Goal: Transaction & Acquisition: Purchase product/service

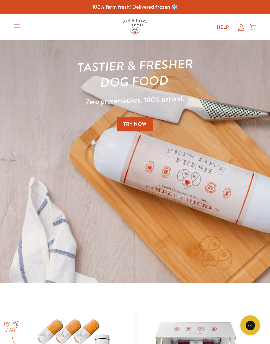
click at [243, 25] on icon at bounding box center [241, 27] width 7 height 7
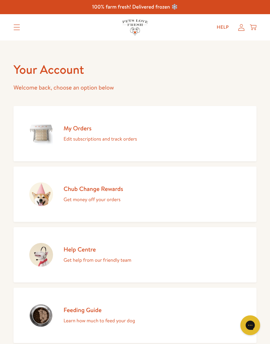
click at [167, 140] on link "My Orders Edit subscriptions and track orders" at bounding box center [134, 133] width 243 height 55
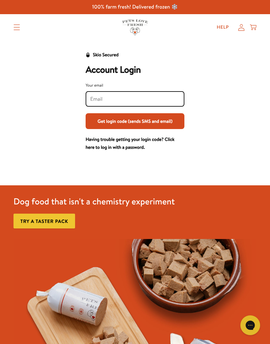
type input "[EMAIL_ADDRESS][DOMAIN_NAME]"
click at [161, 124] on button "Get login code (sends SMS and email)" at bounding box center [134, 121] width 99 height 16
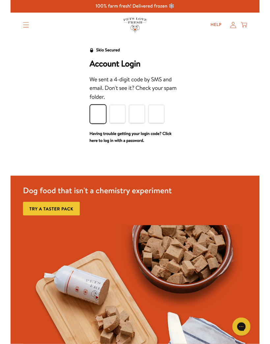
scroll to position [1, 0]
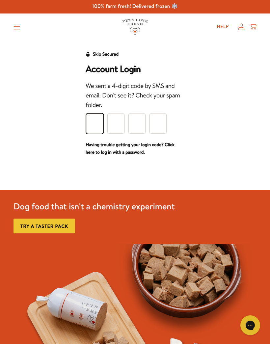
click at [96, 122] on input "Please enter your pin code" at bounding box center [94, 123] width 17 height 20
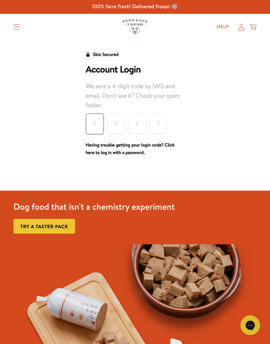
type input "7"
type input "0"
type input "2"
type input "7"
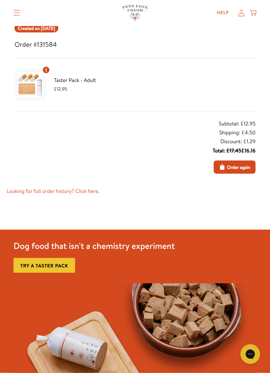
scroll to position [88, 0]
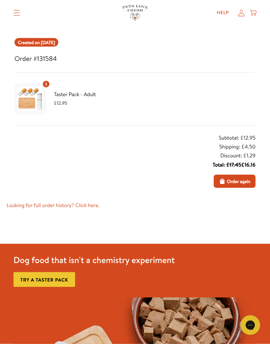
click at [236, 182] on span "Order again" at bounding box center [238, 181] width 23 height 7
click at [234, 182] on span "Order again" at bounding box center [238, 180] width 23 height 7
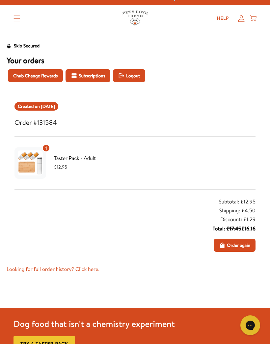
scroll to position [0, 0]
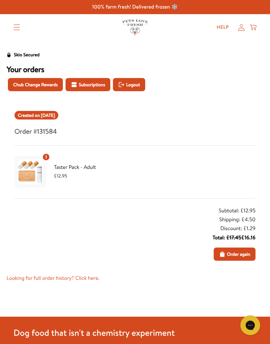
click at [186, 166] on div "1 Taster Pack - Adult £12.95" at bounding box center [134, 171] width 241 height 37
click at [240, 254] on span "Order again" at bounding box center [238, 253] width 23 height 7
click at [222, 252] on icon "Order again" at bounding box center [222, 254] width 7 height 7
click at [239, 253] on span "Order again" at bounding box center [238, 253] width 23 height 7
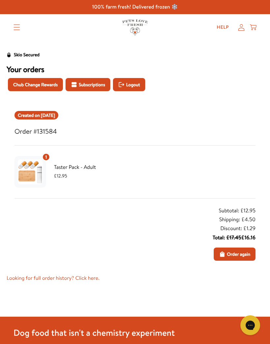
click at [240, 256] on span "Order again" at bounding box center [238, 253] width 23 height 7
click at [96, 276] on link "Looking for full order history? Click here." at bounding box center [135, 278] width 256 height 9
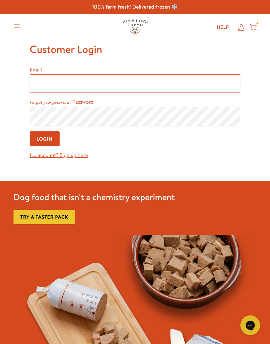
click at [156, 90] on input "Email" at bounding box center [135, 83] width 210 height 18
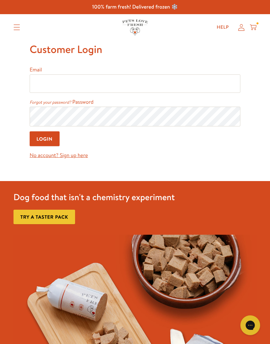
type input "bikerjones1@yahoo.co.uk"
click at [242, 26] on icon at bounding box center [241, 27] width 7 height 7
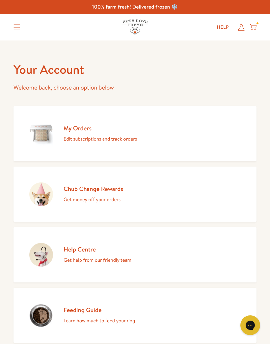
click at [126, 139] on p "Edit subscriptions and track orders" at bounding box center [99, 138] width 73 height 9
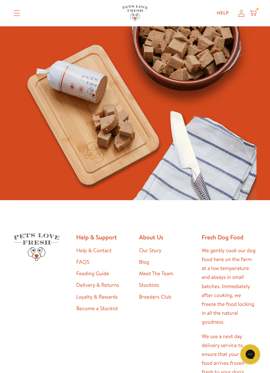
scroll to position [181, 0]
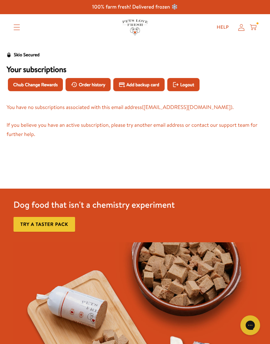
click at [99, 84] on span "Order history" at bounding box center [92, 84] width 27 height 7
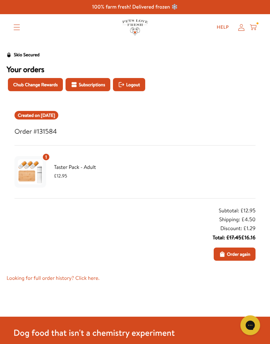
click at [129, 207] on div "Subtotal: £12.95 Shipping: £4.50 Discount: £1.29 Total: £17.45 £16.16 Order aga…" at bounding box center [184, 233] width 142 height 54
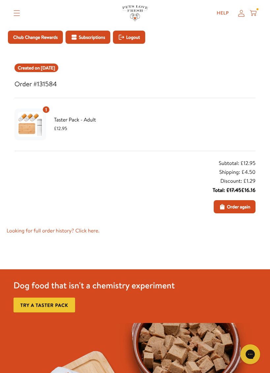
scroll to position [50, 0]
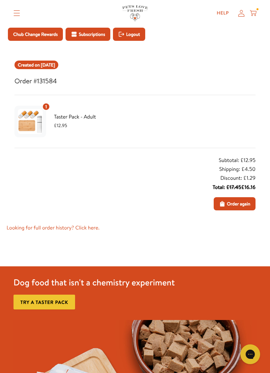
click at [235, 204] on span "Order again" at bounding box center [238, 203] width 23 height 7
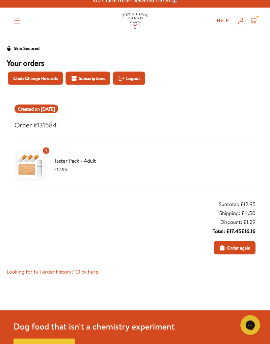
scroll to position [0, 0]
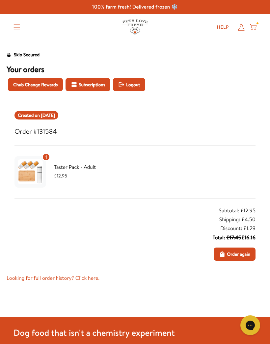
click at [163, 269] on div "Created on Jul 30, 2025 Order #131584 1 Taster Pack - Adult £12.95 Subtotal: £1…" at bounding box center [135, 193] width 256 height 180
click at [103, 85] on span "Subscriptions" at bounding box center [92, 84] width 26 height 7
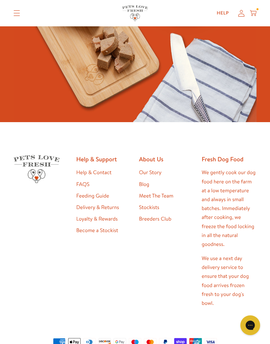
scroll to position [302, 0]
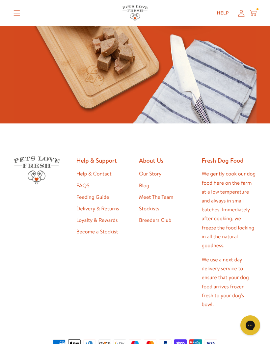
click at [158, 250] on div "About Us Our Story Blog Meet The Team Stockists Breeders Club" at bounding box center [166, 243] width 55 height 174
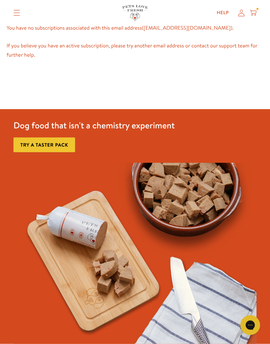
scroll to position [69, 0]
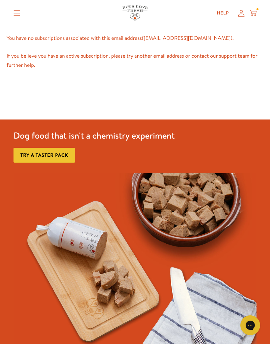
click at [255, 11] on icon at bounding box center [253, 12] width 7 height 4
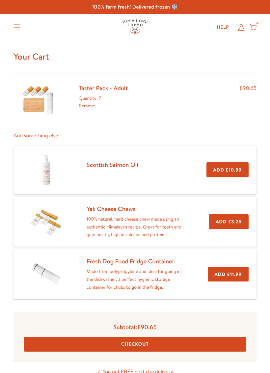
click at [108, 91] on link "Taster Pack - Adult" at bounding box center [103, 88] width 49 height 9
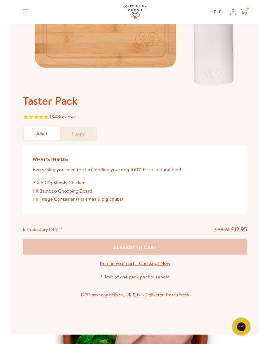
scroll to position [172, 0]
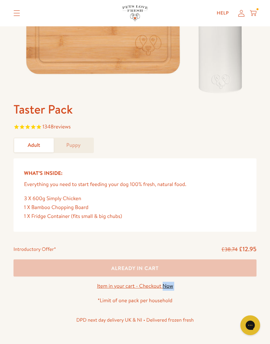
click at [226, 200] on div "3 X 600g Simply Chicken" at bounding box center [135, 198] width 222 height 9
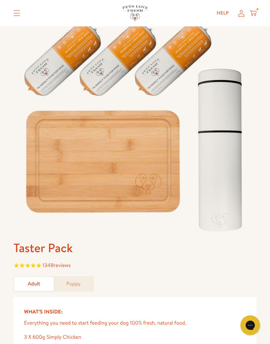
scroll to position [33, 0]
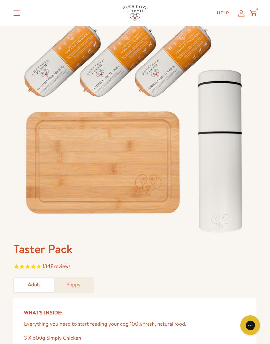
click at [40, 289] on link "Adult" at bounding box center [33, 285] width 39 height 14
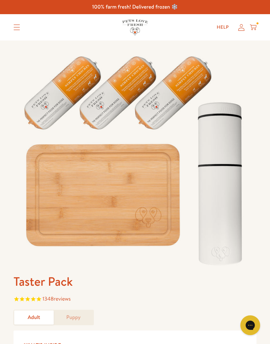
click at [16, 26] on icon "Translation missing: en.sections.header.menu" at bounding box center [16, 27] width 7 height 6
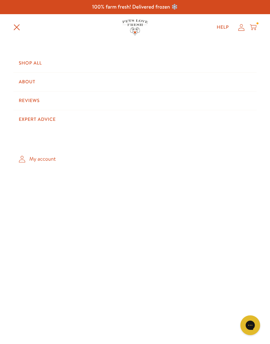
click at [56, 63] on link "Shop All" at bounding box center [134, 63] width 243 height 18
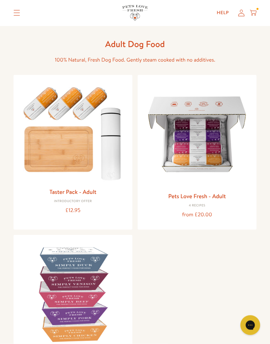
scroll to position [23, 0]
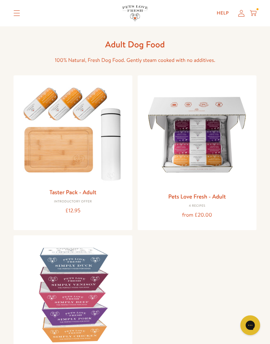
click at [208, 153] on img at bounding box center [197, 135] width 108 height 108
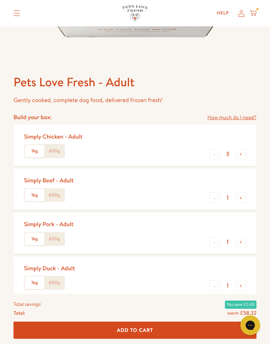
scroll to position [207, 0]
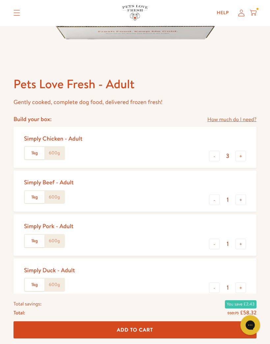
click at [36, 152] on label "1kg" at bounding box center [35, 153] width 20 height 12
click at [0, 0] on input "1kg" at bounding box center [0, 0] width 0 height 0
click at [39, 195] on label "1kg" at bounding box center [35, 197] width 20 height 12
click at [0, 0] on input "1kg" at bounding box center [0, 0] width 0 height 0
click at [35, 235] on label "1kg" at bounding box center [35, 241] width 20 height 12
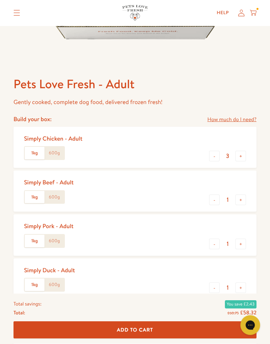
click at [0, 0] on input "1kg" at bounding box center [0, 0] width 0 height 0
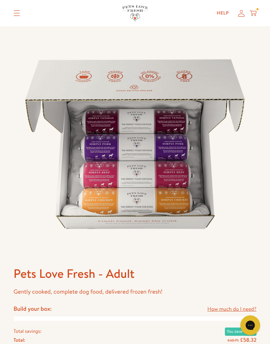
scroll to position [0, 0]
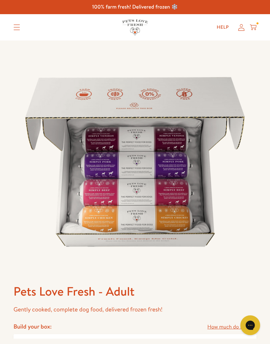
click at [252, 28] on icon at bounding box center [253, 26] width 7 height 4
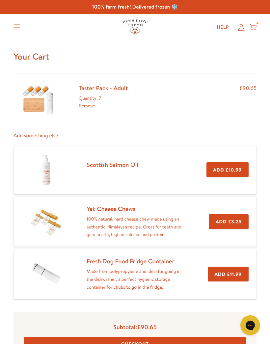
click at [88, 105] on link "Remove" at bounding box center [87, 105] width 16 height 7
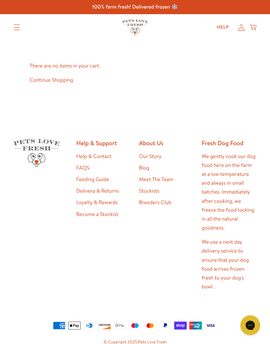
click at [61, 79] on link "Continue Shopping" at bounding box center [51, 79] width 43 height 7
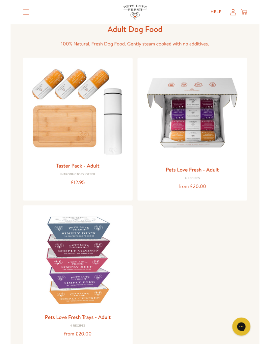
scroll to position [35, 0]
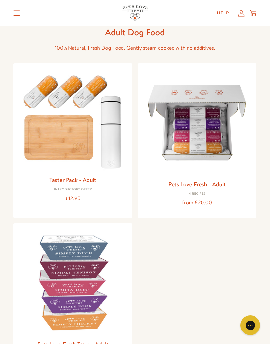
click at [80, 143] on img at bounding box center [73, 120] width 108 height 104
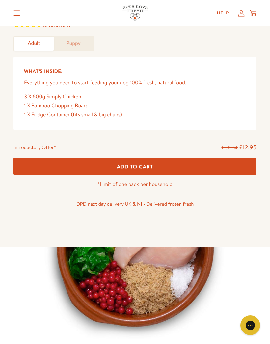
scroll to position [273, 0]
click at [210, 168] on button "Add To Cart" at bounding box center [134, 166] width 243 height 17
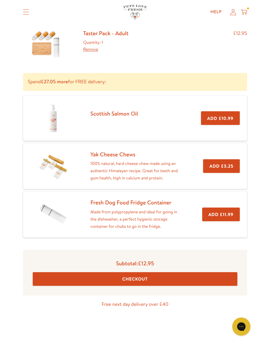
scroll to position [52, 0]
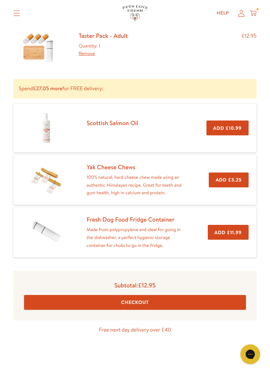
click at [164, 301] on button "Checkout" at bounding box center [135, 302] width 222 height 15
